Goal: Transaction & Acquisition: Purchase product/service

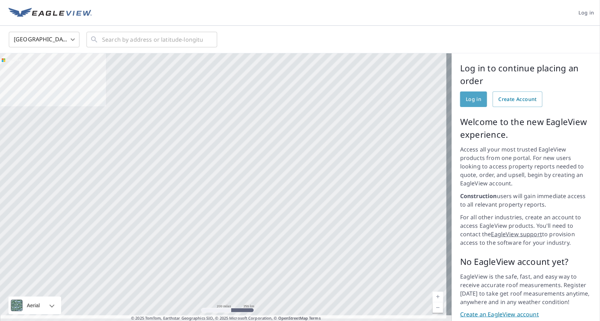
click at [466, 96] on span "Log in" at bounding box center [474, 99] width 16 height 9
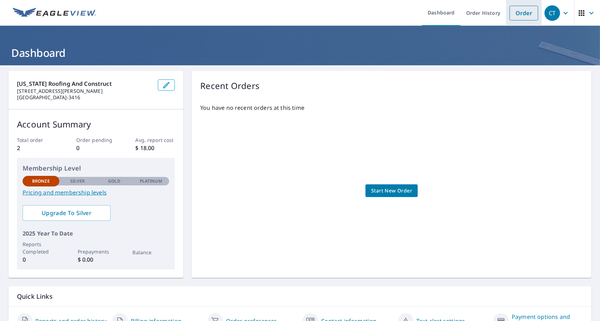
click at [513, 13] on link "Order" at bounding box center [524, 13] width 29 height 15
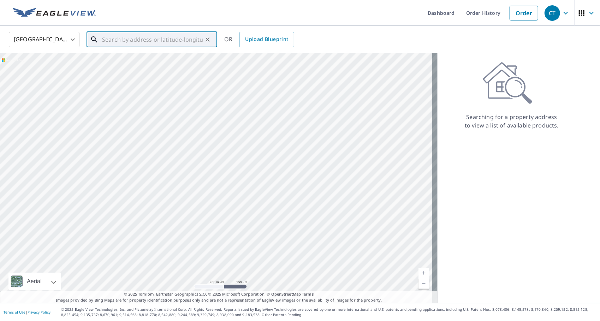
click at [171, 40] on input "text" at bounding box center [152, 40] width 101 height 20
click at [134, 65] on p "Choctaw, OK 73020" at bounding box center [156, 67] width 111 height 7
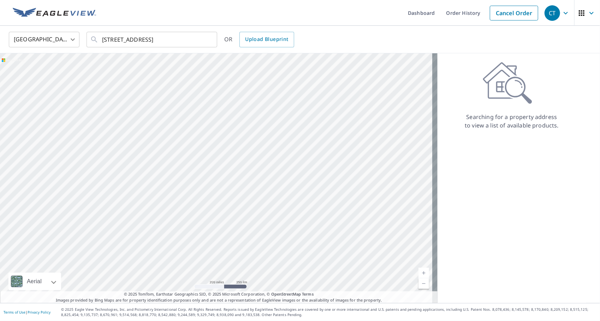
type input "[STREET_ADDRESS][PERSON_NAME]"
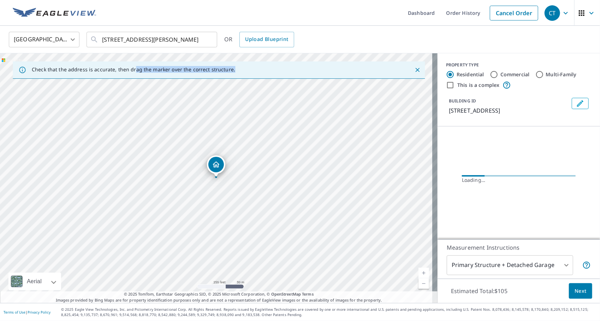
drag, startPoint x: 134, startPoint y: 65, endPoint x: 236, endPoint y: 105, distance: 109.5
click at [236, 105] on div "Check that the address is accurate, then drag the marker over the correct struc…" at bounding box center [219, 178] width 438 height 250
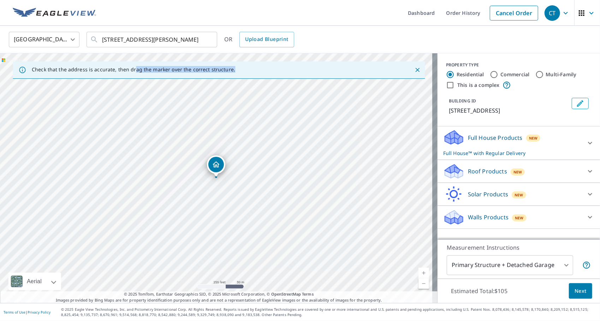
click at [419, 270] on link "Current Level 17, Zoom In" at bounding box center [424, 273] width 11 height 11
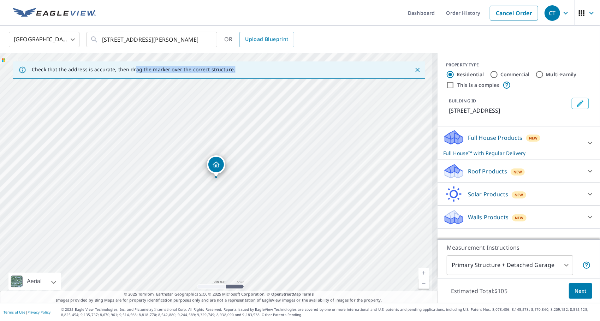
click at [419, 270] on link "Current Level 17, Zoom In" at bounding box center [424, 273] width 11 height 11
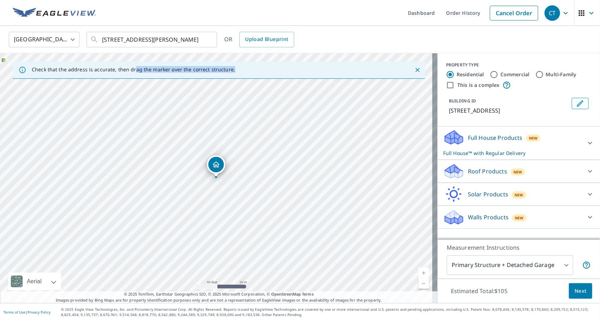
click at [419, 270] on link "Current Level 19, Zoom In" at bounding box center [424, 273] width 11 height 11
click at [586, 141] on icon at bounding box center [590, 143] width 8 height 8
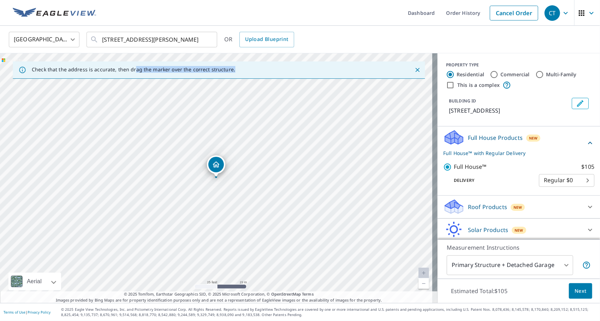
click at [576, 187] on body "CT CT Dashboard Order History Cancel Order CT United States US ​ 1116 Spring Sh…" at bounding box center [300, 160] width 600 height 321
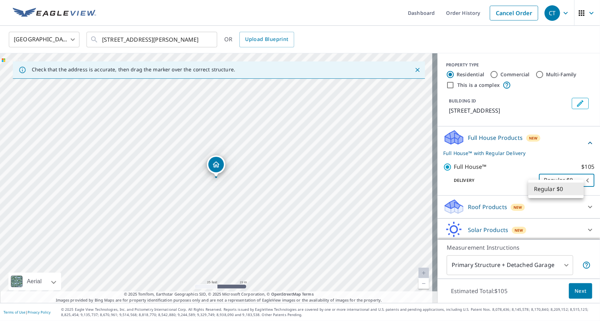
click at [577, 214] on div at bounding box center [300, 160] width 600 height 321
click at [586, 211] on icon at bounding box center [590, 207] width 8 height 8
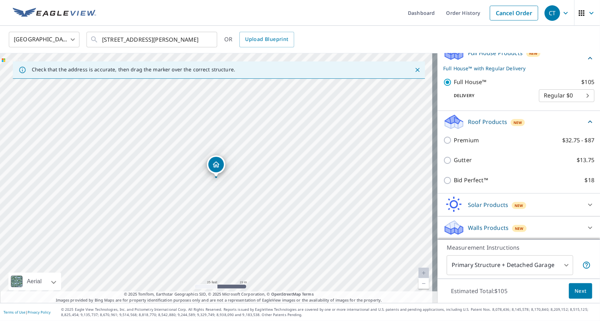
scroll to position [93, 0]
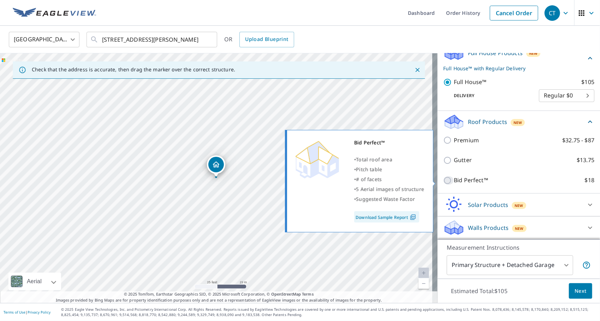
click at [443, 179] on input "Bid Perfect™ $18" at bounding box center [448, 180] width 11 height 8
checkbox input "true"
checkbox input "false"
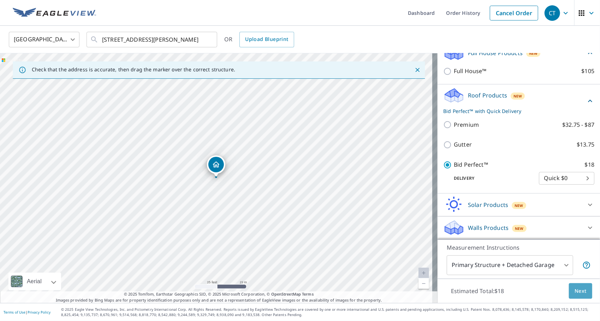
click at [576, 288] on span "Next" at bounding box center [581, 291] width 12 height 9
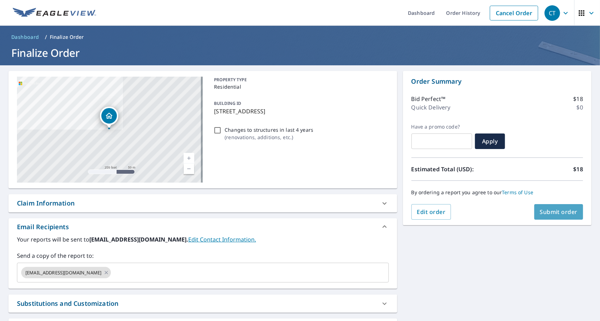
click at [544, 210] on span "Submit order" at bounding box center [559, 212] width 38 height 8
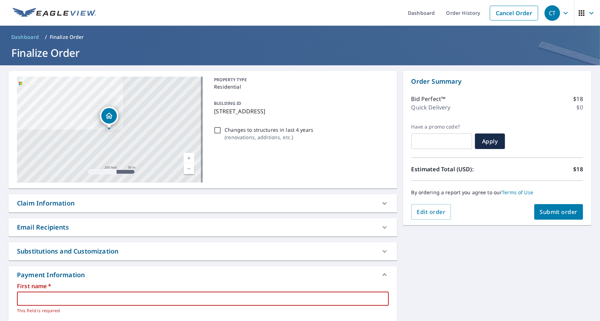
click at [132, 300] on input "text" at bounding box center [203, 299] width 372 height 14
type input "Charles"
type input "Tartaglione"
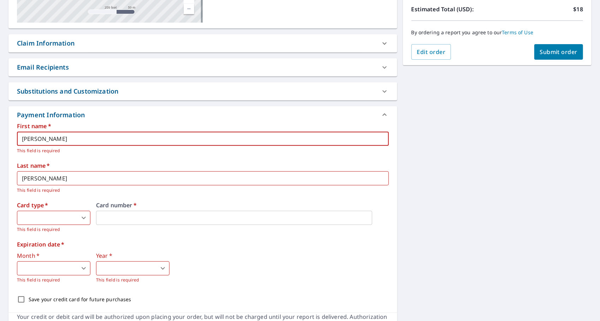
scroll to position [179, 0]
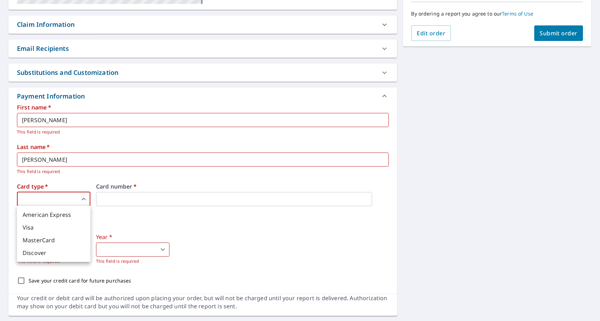
click at [84, 196] on body "CT CT Dashboard Order History Cancel Order CT Dashboard / Finalize Order Finali…" at bounding box center [300, 160] width 600 height 321
click at [62, 223] on li "Visa" at bounding box center [53, 227] width 73 height 13
type input "2"
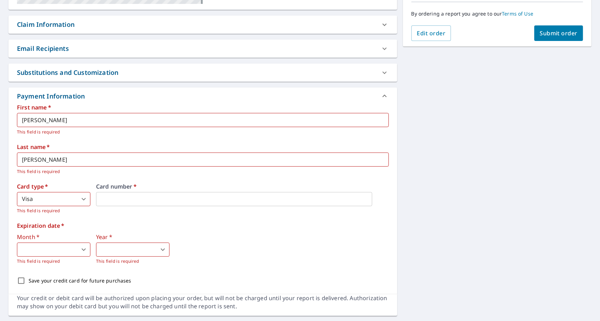
click at [261, 222] on div "First name   * Charles ​ This field is required Last name   * Tartaglione ​ Thi…" at bounding box center [203, 197] width 372 height 184
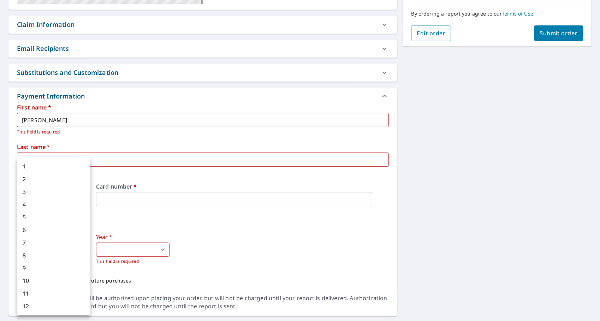
click at [85, 248] on body "CT CT Dashboard Order History Cancel Order CT Dashboard / Finalize Order Finali…" at bounding box center [300, 160] width 600 height 321
click at [72, 255] on li "8" at bounding box center [53, 255] width 73 height 13
type input "8"
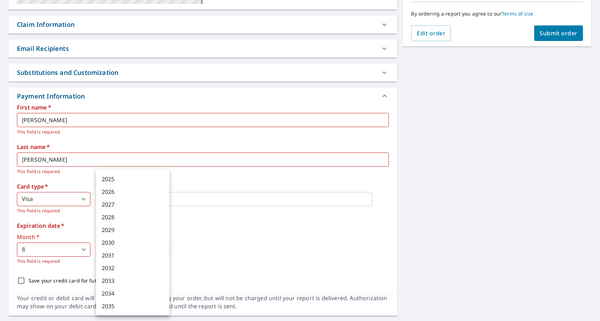
click at [164, 249] on body "CT CT Dashboard Order History Cancel Order CT Dashboard / Finalize Order Finali…" at bounding box center [300, 160] width 600 height 321
click at [135, 269] on li "2032" at bounding box center [132, 268] width 73 height 13
type input "2032"
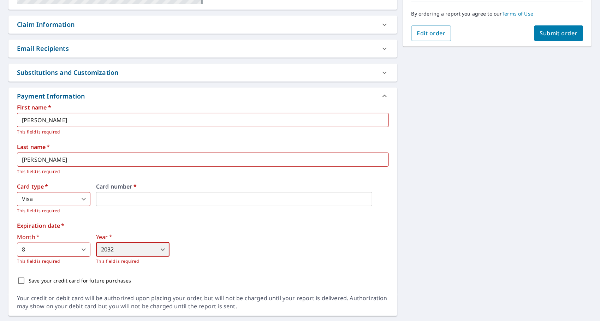
scroll to position [197, 0]
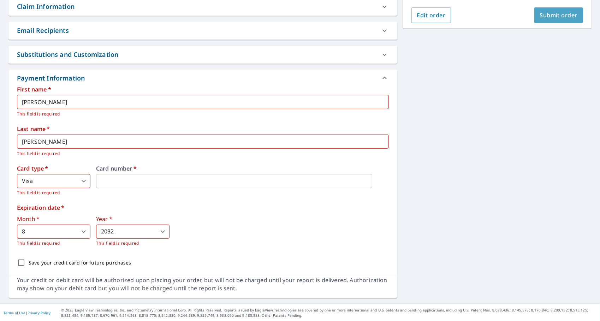
click at [552, 13] on span "Submit order" at bounding box center [559, 15] width 38 height 8
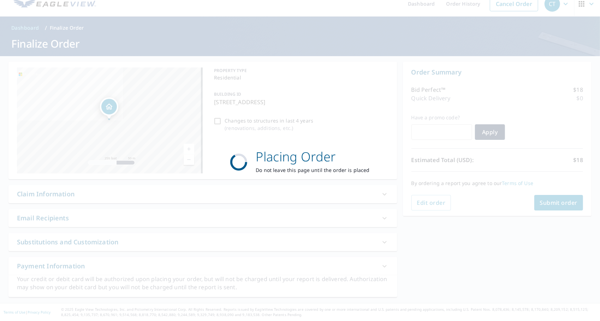
scroll to position [8, 0]
